Goal: Find contact information: Find contact information

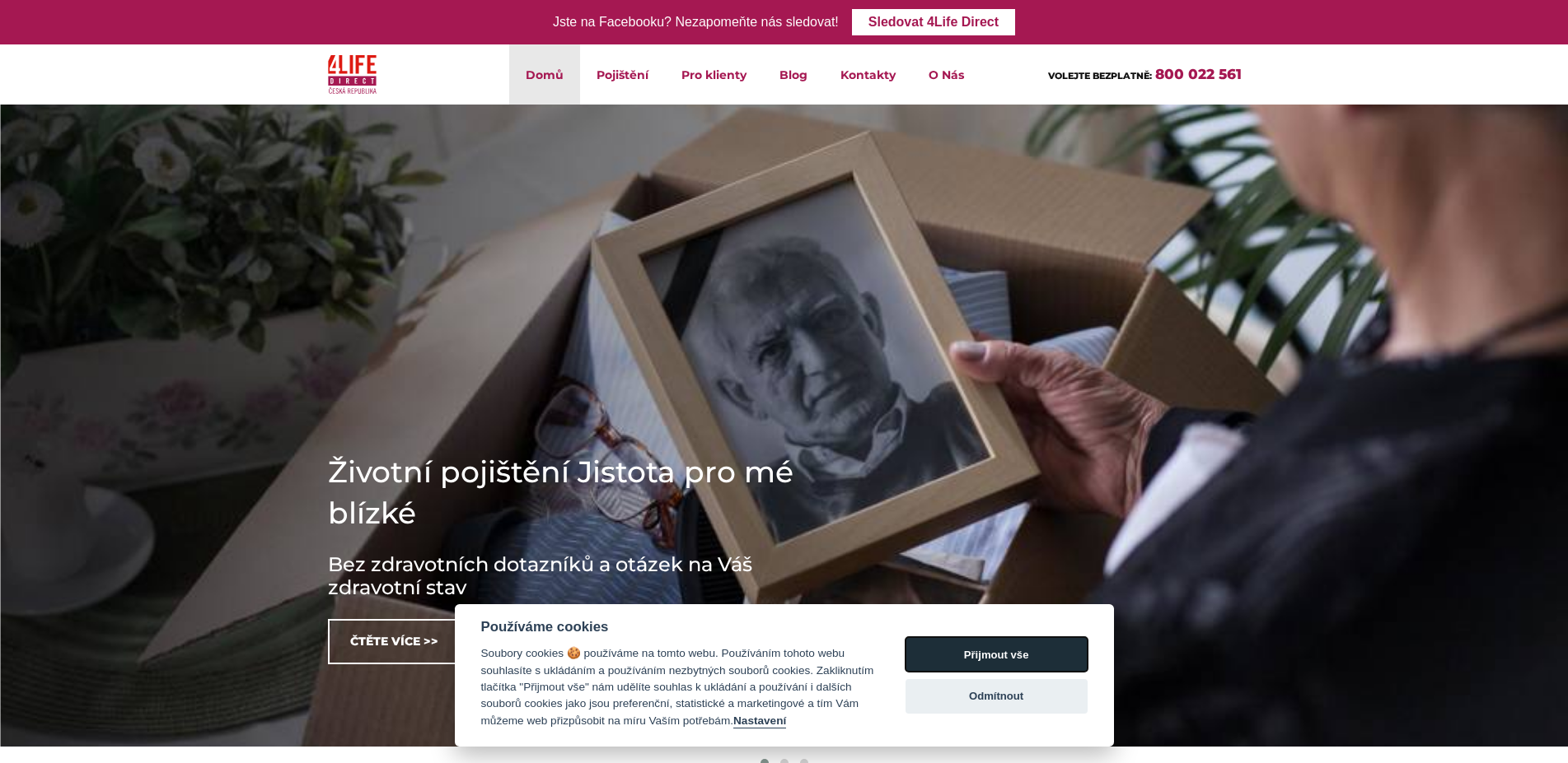
click at [1024, 654] on button "Přijmout vše" at bounding box center [996, 654] width 182 height 34
checkbox input "true"
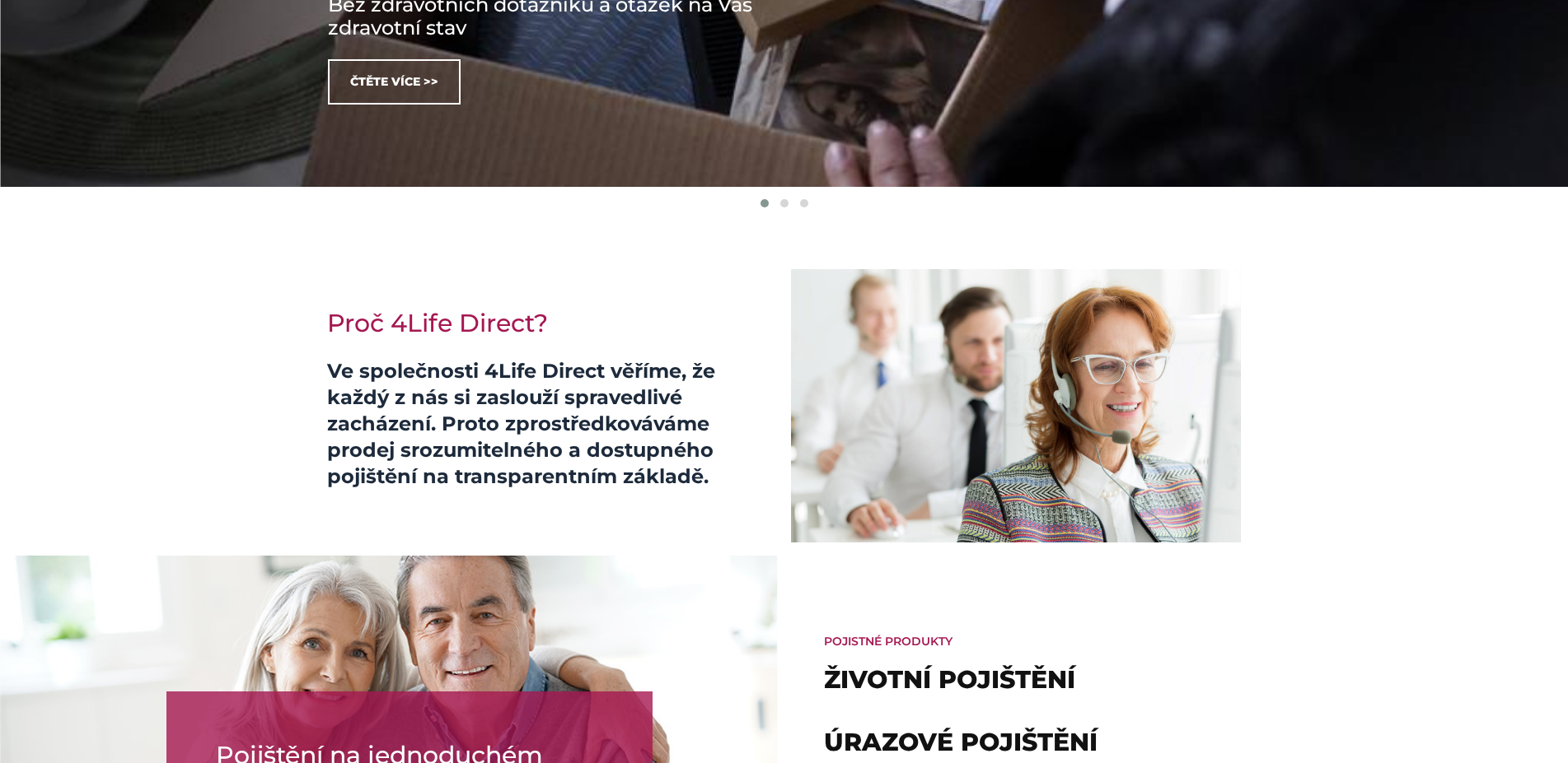
scroll to position [756, 0]
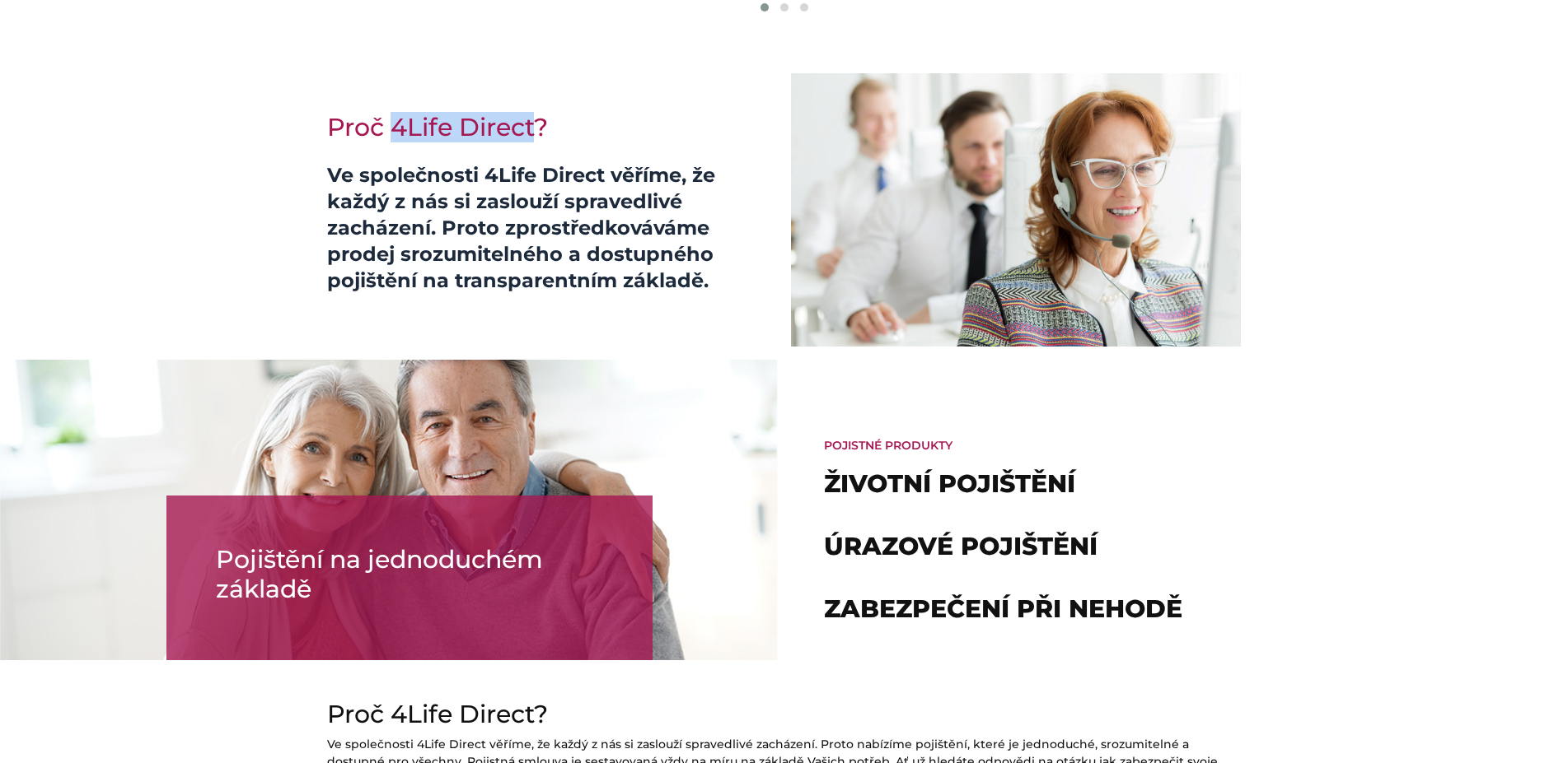
drag, startPoint x: 533, startPoint y: 124, endPoint x: 395, endPoint y: 122, distance: 138.0
click at [395, 122] on h2 "Proč 4Life Direct?" at bounding box center [550, 127] width 445 height 29
copy h2 "4Life Direct"
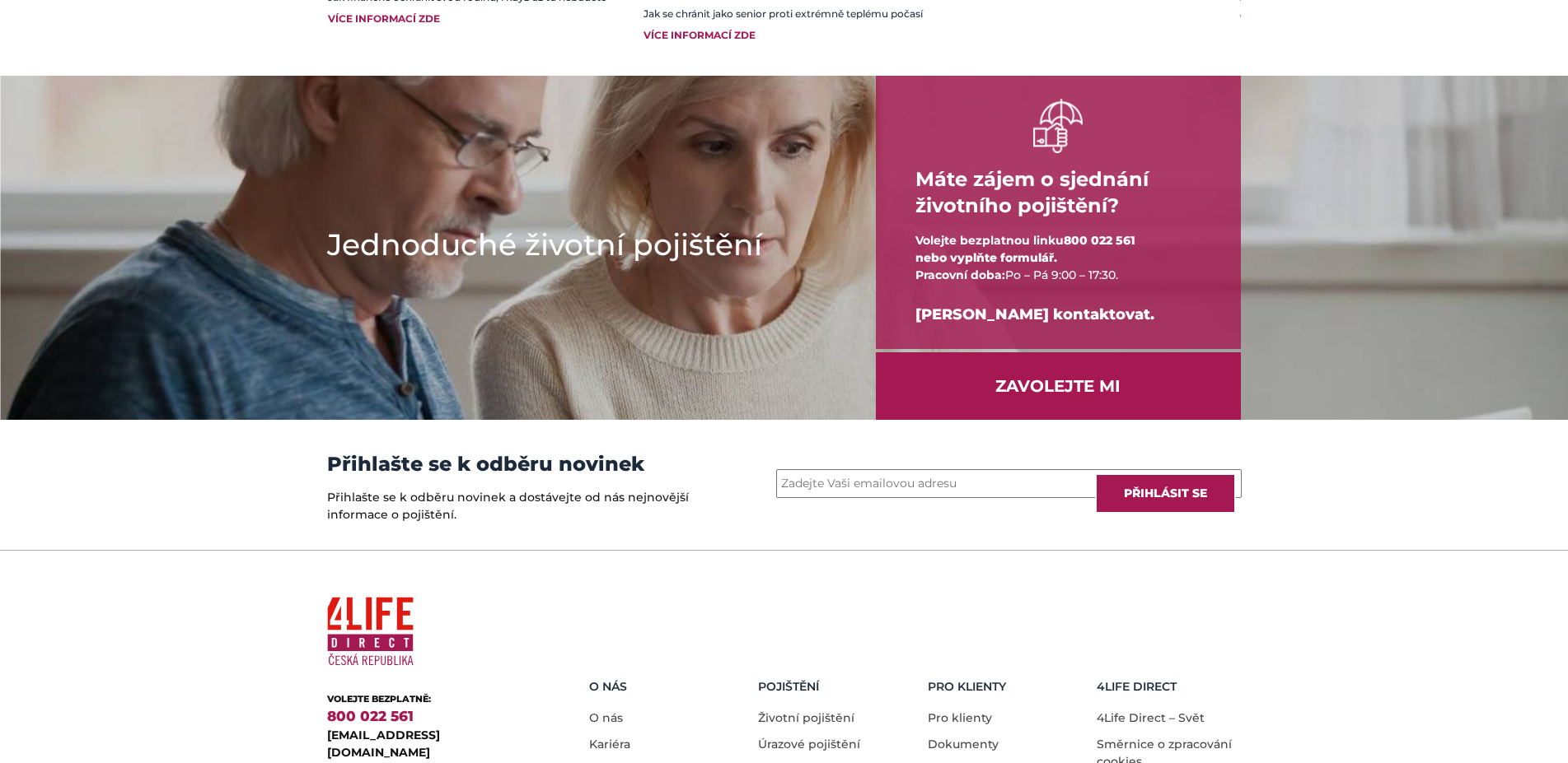
scroll to position [2144, 0]
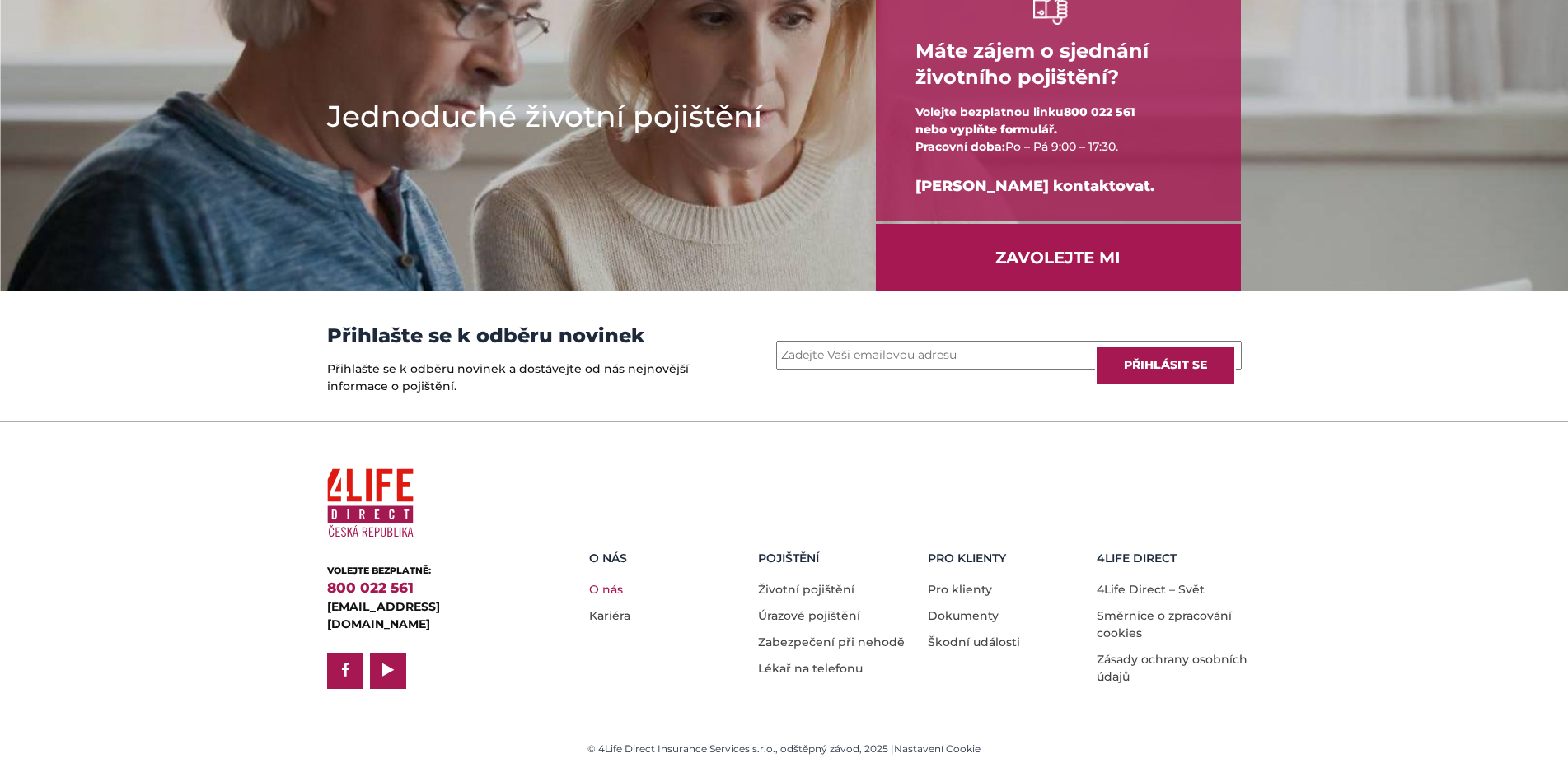
click at [607, 582] on link "O nás" at bounding box center [606, 589] width 34 height 15
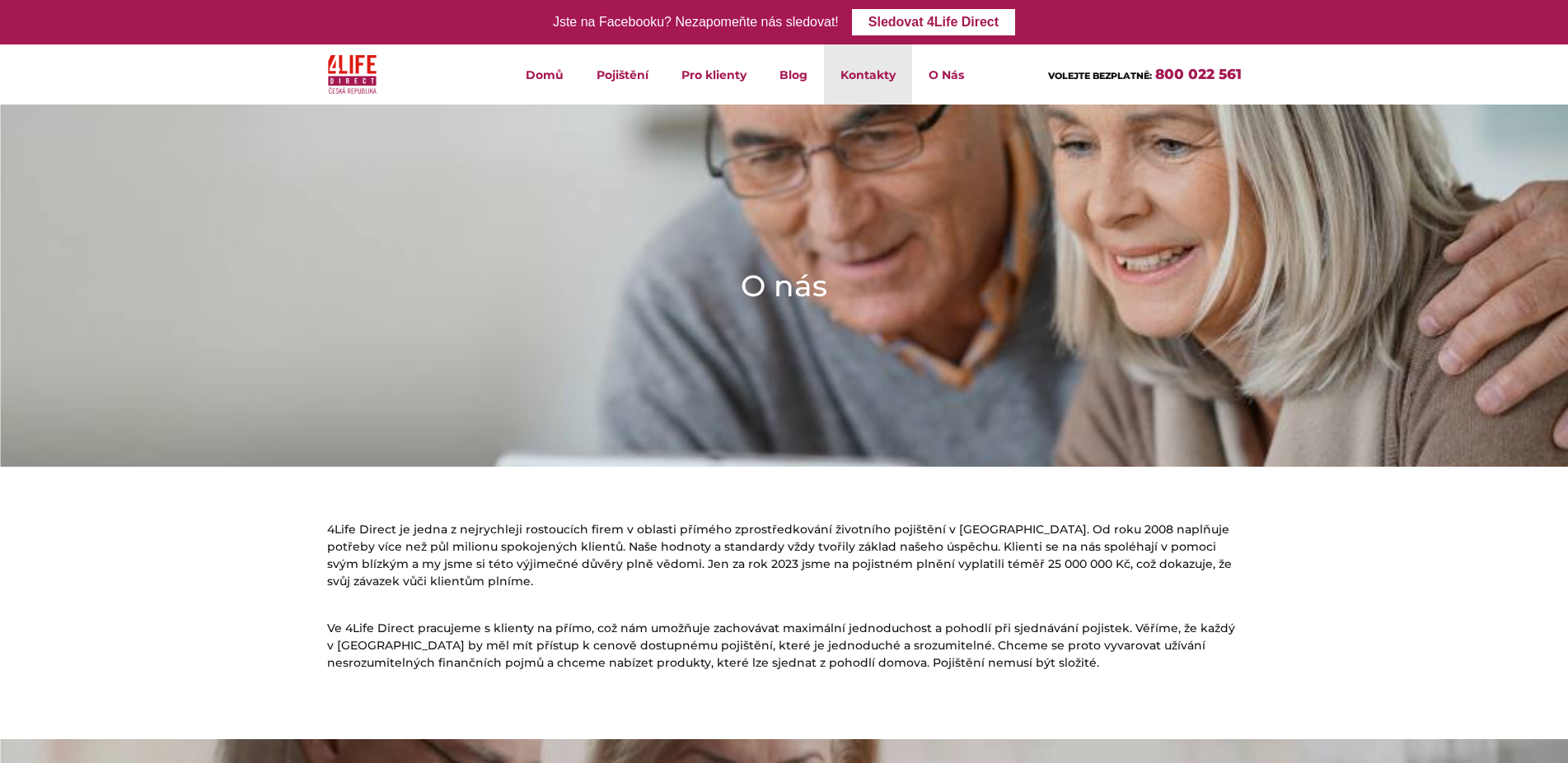
click at [863, 67] on link "Kontakty" at bounding box center [867, 75] width 88 height 60
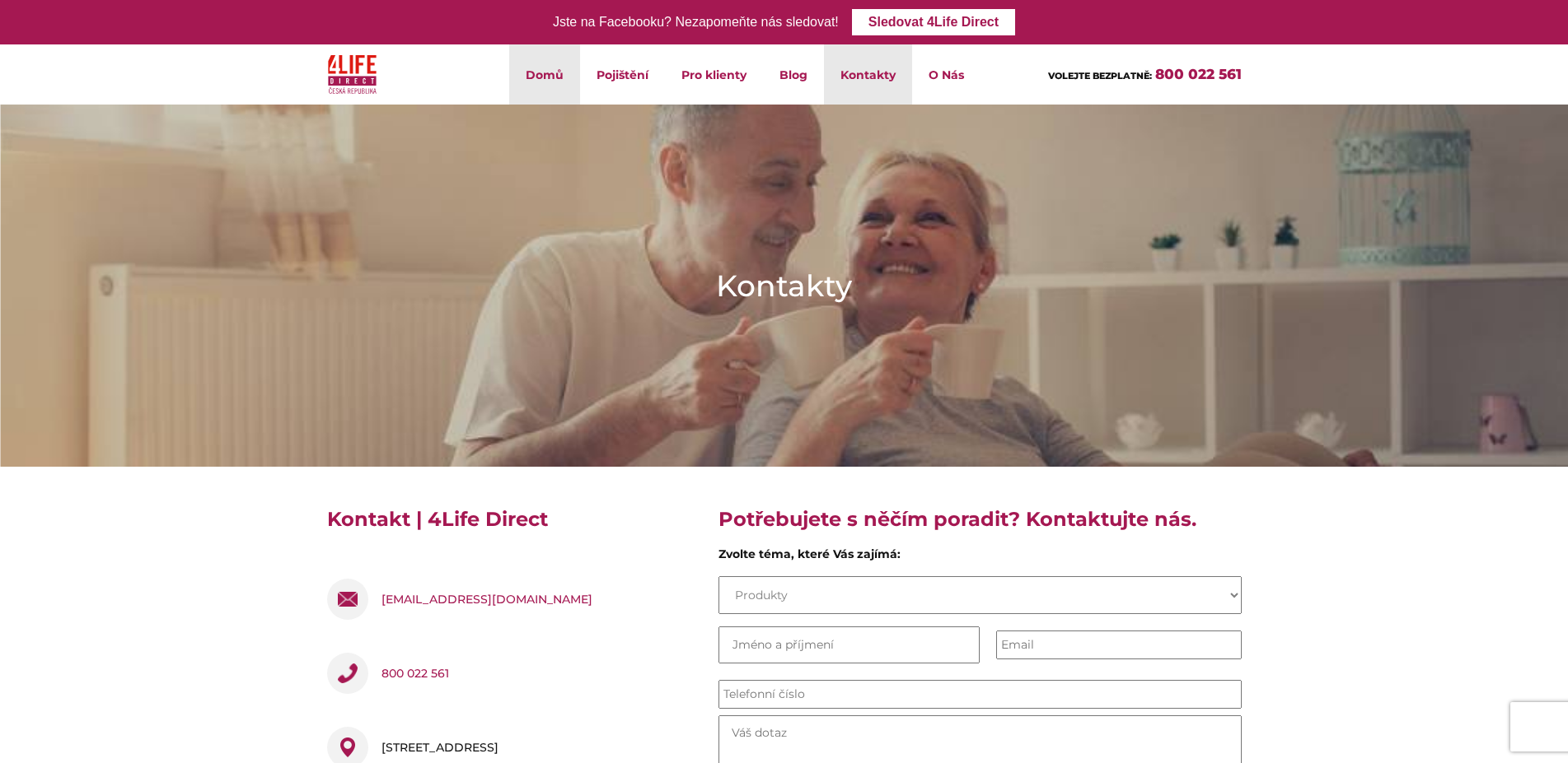
click at [557, 76] on link "Domů" at bounding box center [544, 75] width 70 height 60
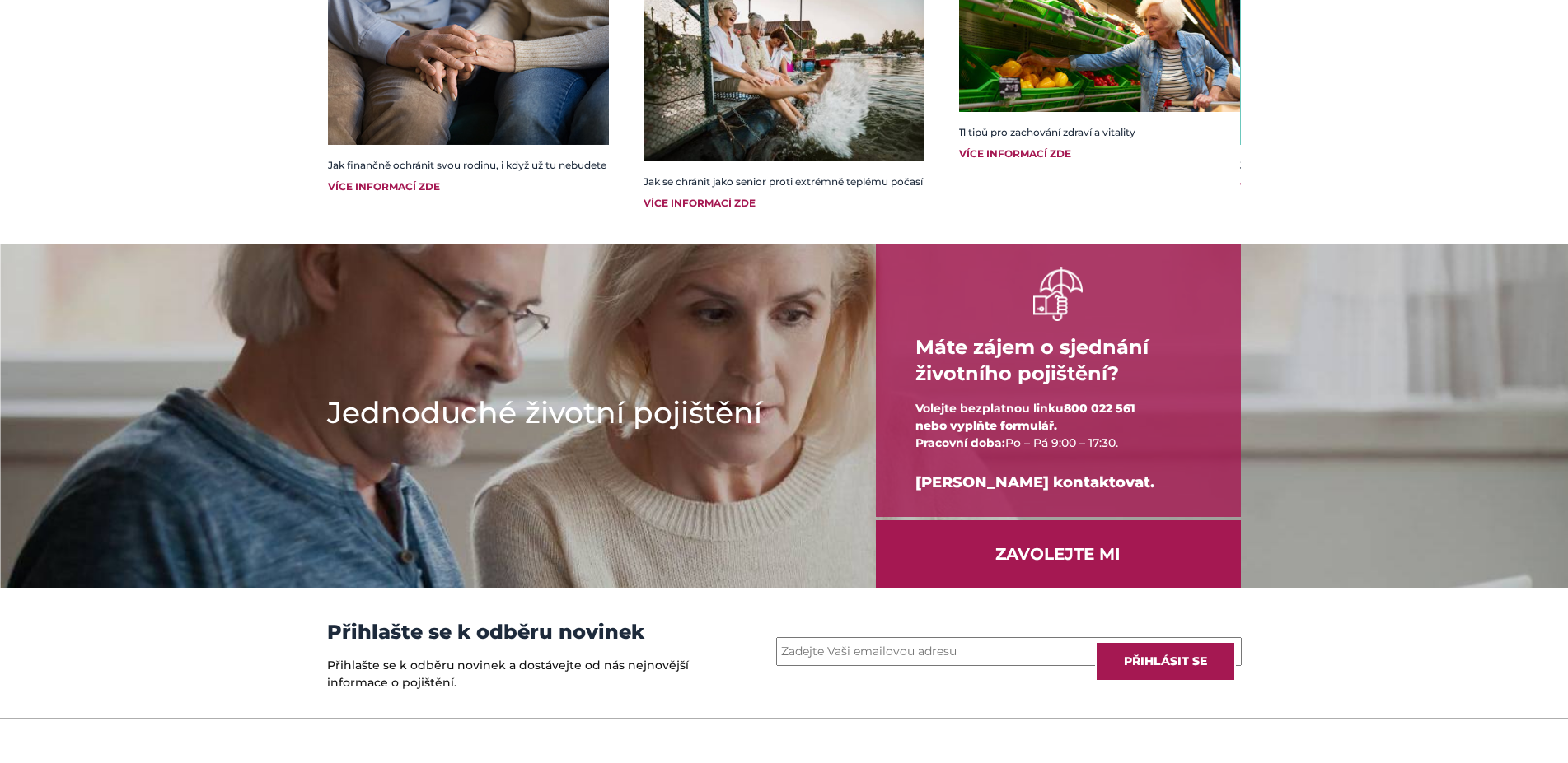
scroll to position [2144, 0]
